Goal: Information Seeking & Learning: Find specific page/section

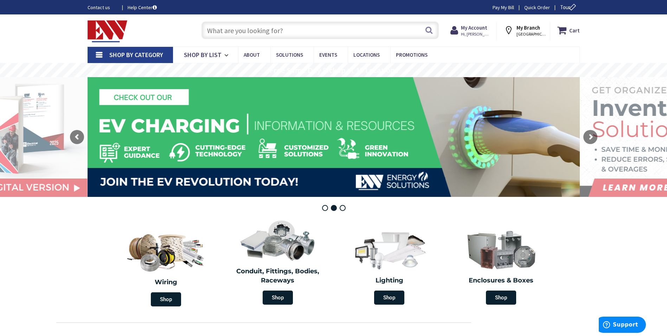
click at [141, 54] on span "Shop By Category" at bounding box center [136, 55] width 54 height 8
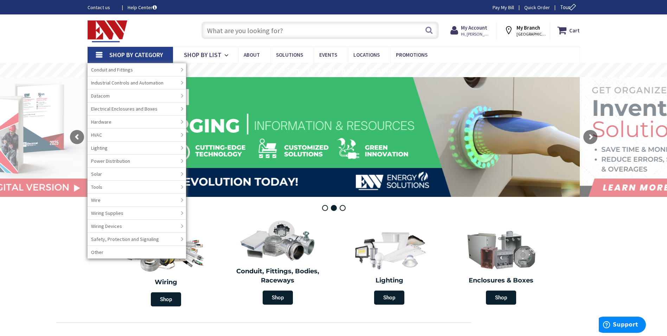
click at [180, 29] on div "Toggle Nav" at bounding box center [137, 31] width 111 height 24
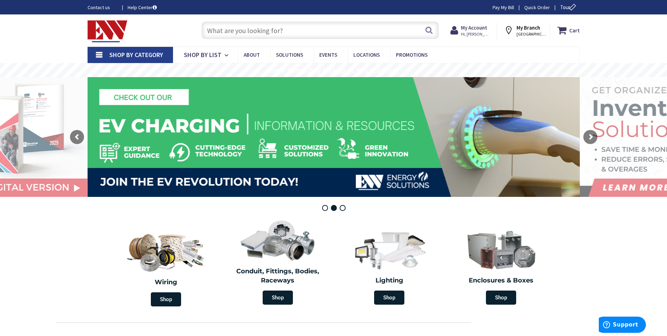
click at [221, 30] on input "text" at bounding box center [320, 30] width 237 height 18
click at [153, 54] on span "Shop By Category" at bounding box center [136, 55] width 54 height 8
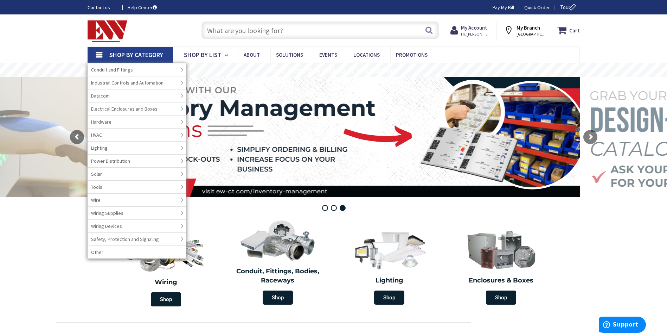
click at [233, 32] on input "text" at bounding box center [320, 30] width 237 height 18
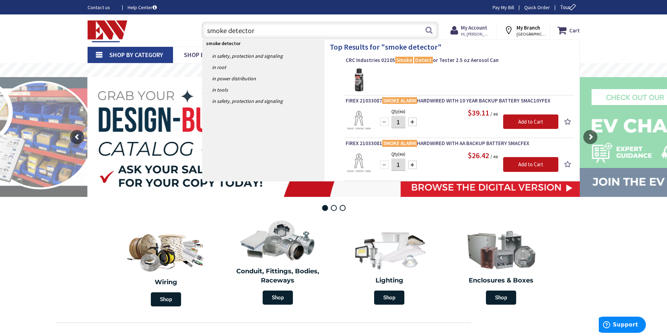
type input "smoke detectors"
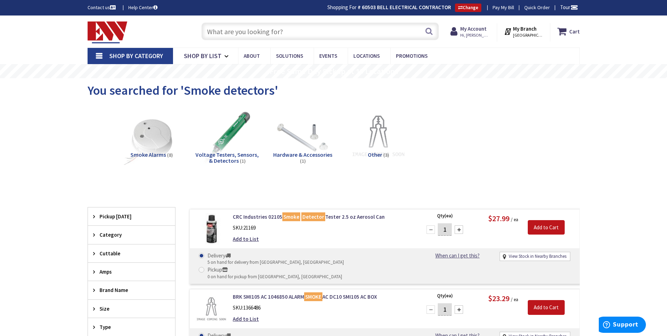
drag, startPoint x: 307, startPoint y: 22, endPoint x: 303, endPoint y: 39, distance: 17.1
click at [306, 23] on div "Search" at bounding box center [318, 31] width 241 height 23
click at [302, 39] on input "text" at bounding box center [320, 32] width 237 height 18
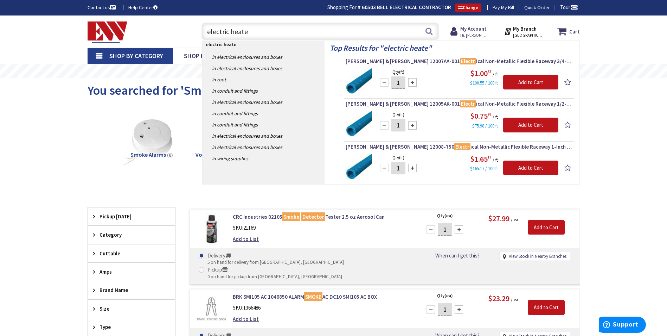
type input "electric heater"
